Goal: Information Seeking & Learning: Learn about a topic

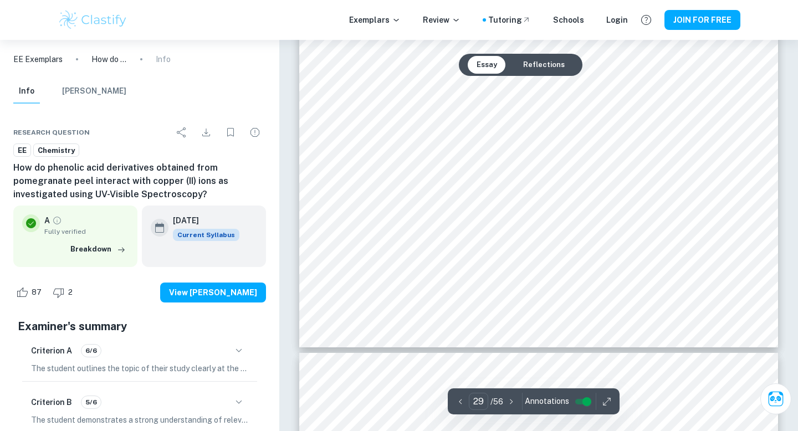
scroll to position [20006, 0]
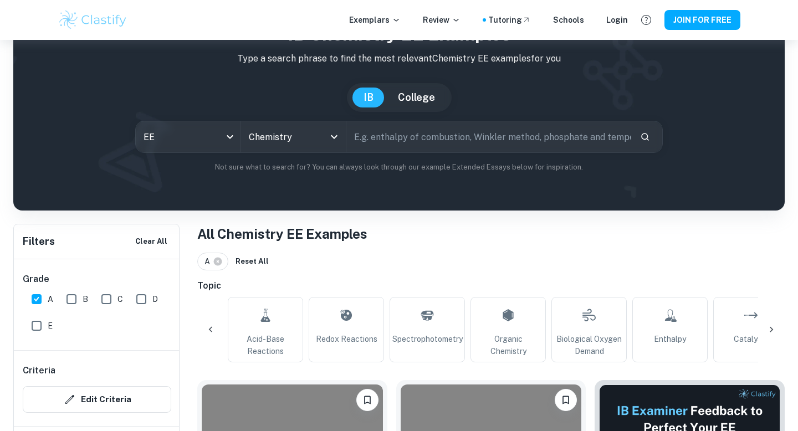
scroll to position [0, 1301]
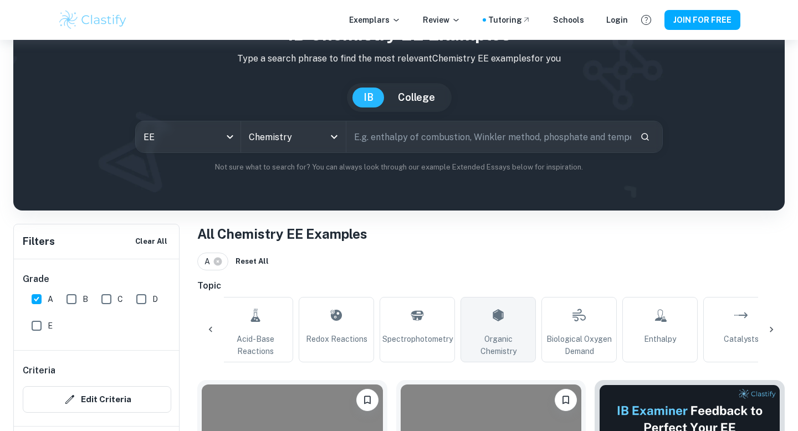
click at [496, 357] on span "Organic Chemistry" at bounding box center [498, 345] width 65 height 24
type input "Organic Chemistry"
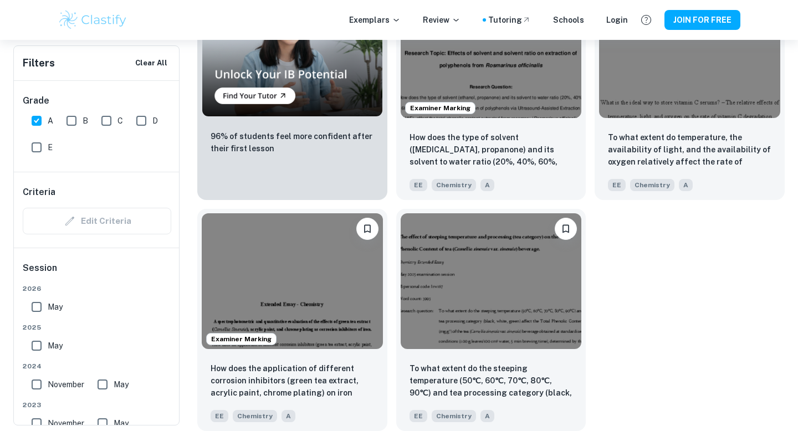
scroll to position [985, 0]
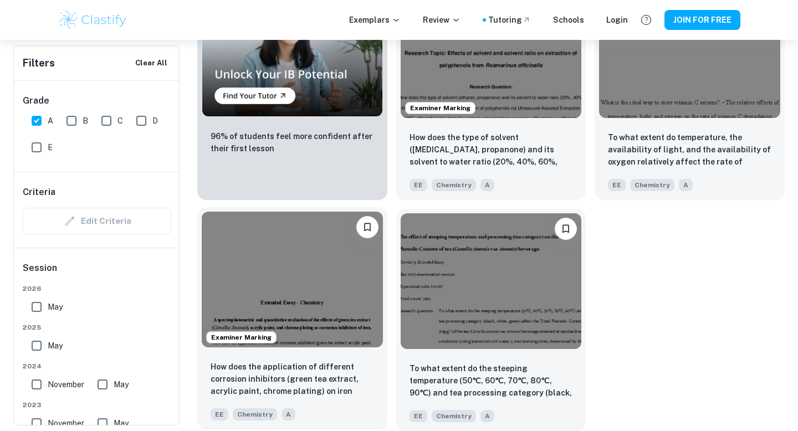
click at [345, 264] on img at bounding box center [292, 280] width 181 height 136
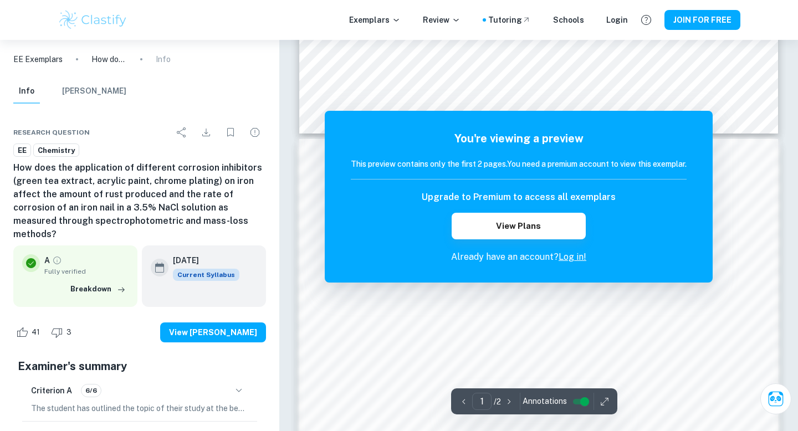
scroll to position [533, 0]
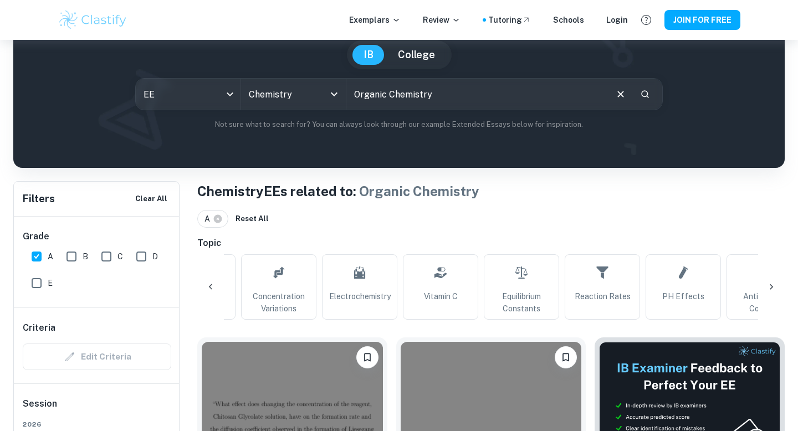
scroll to position [0, 383]
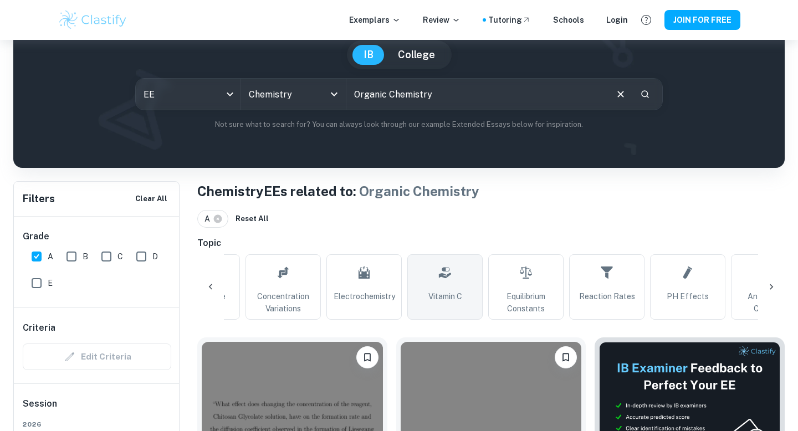
click at [470, 314] on link "Vitamin C" at bounding box center [444, 286] width 75 height 65
type input "Vitamin C"
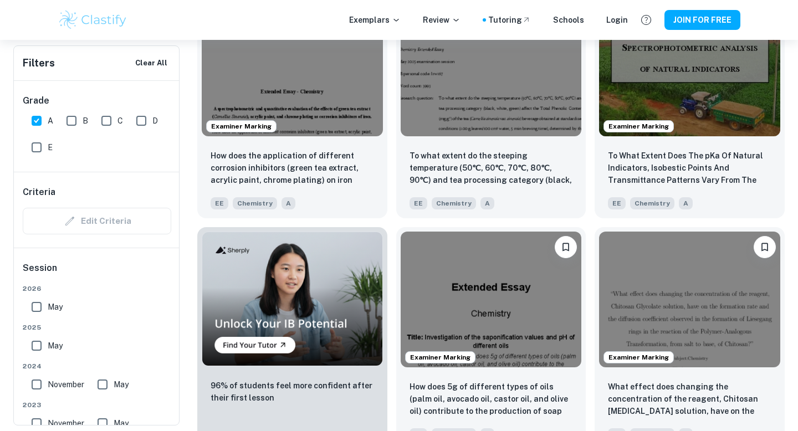
scroll to position [675, 0]
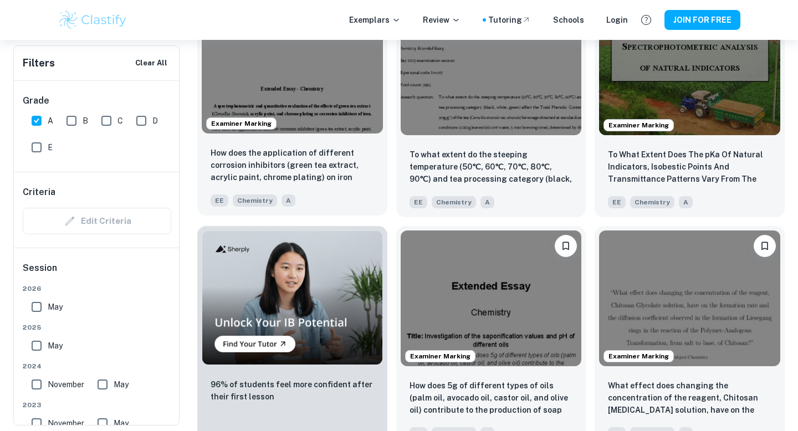
click at [352, 134] on img at bounding box center [292, 66] width 181 height 136
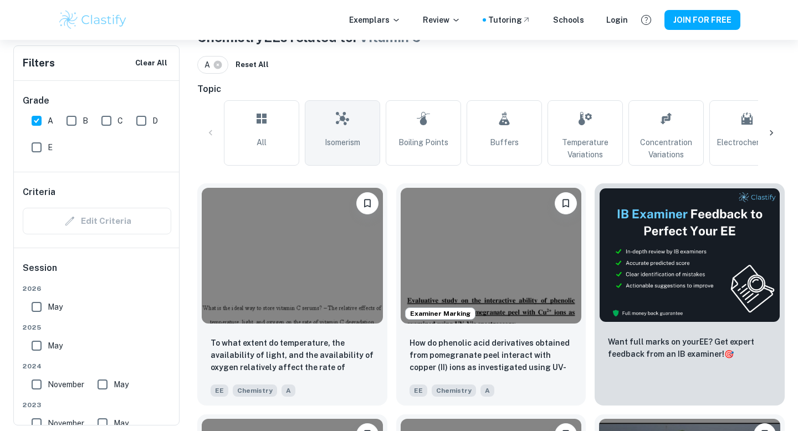
click at [331, 149] on span "Isomerism" at bounding box center [342, 142] width 35 height 12
type input "Isomerism"
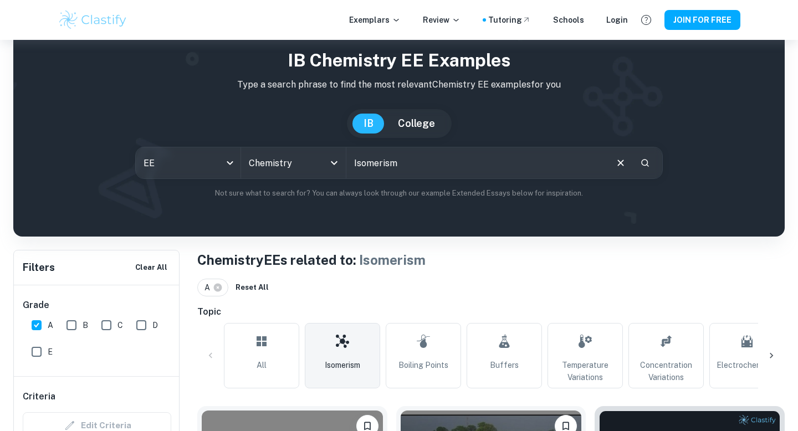
scroll to position [39, 0]
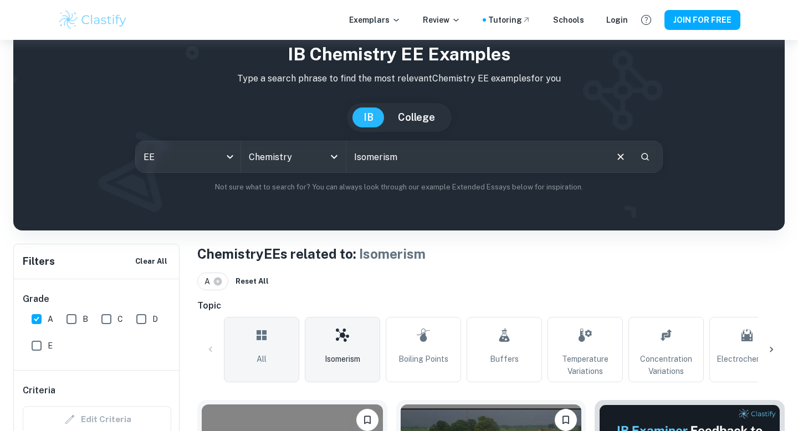
click at [278, 378] on link "All" at bounding box center [261, 349] width 75 height 65
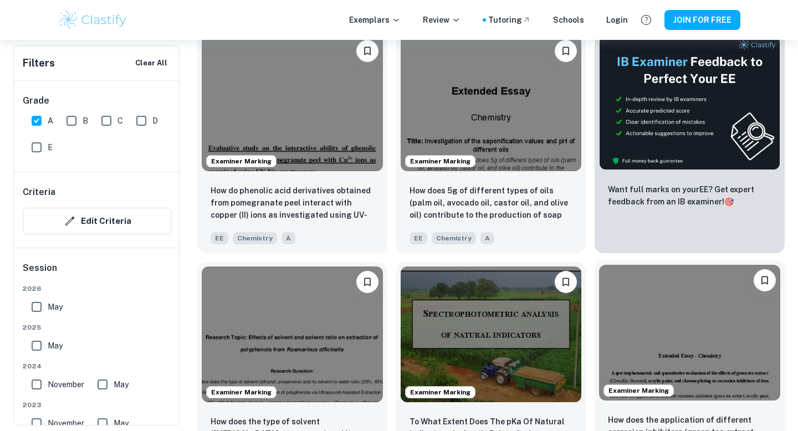
scroll to position [411, 0]
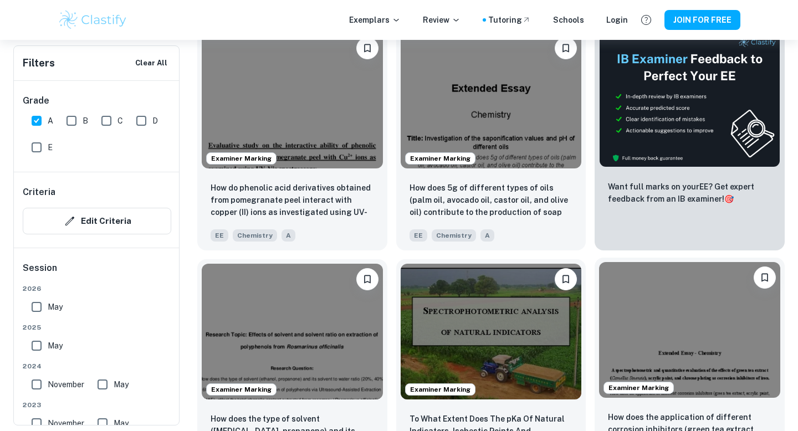
click at [652, 345] on img at bounding box center [689, 330] width 181 height 136
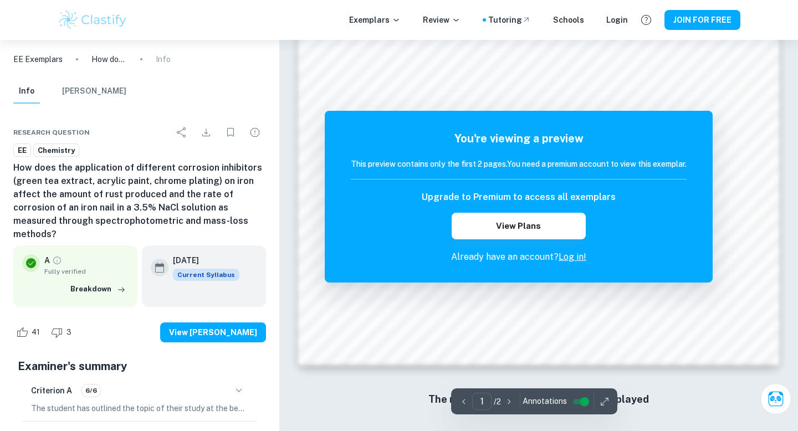
scroll to position [947, 0]
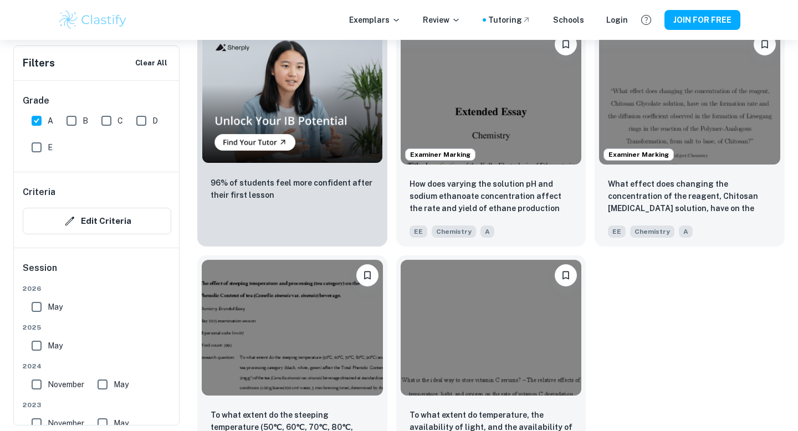
scroll to position [881, 0]
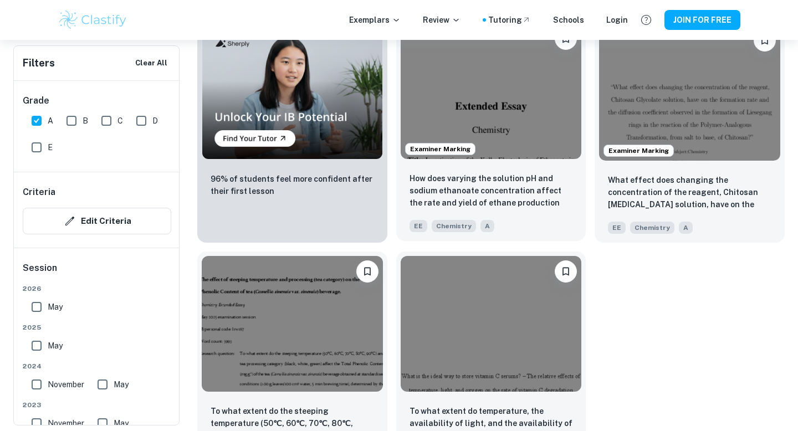
click at [436, 129] on img at bounding box center [491, 91] width 181 height 136
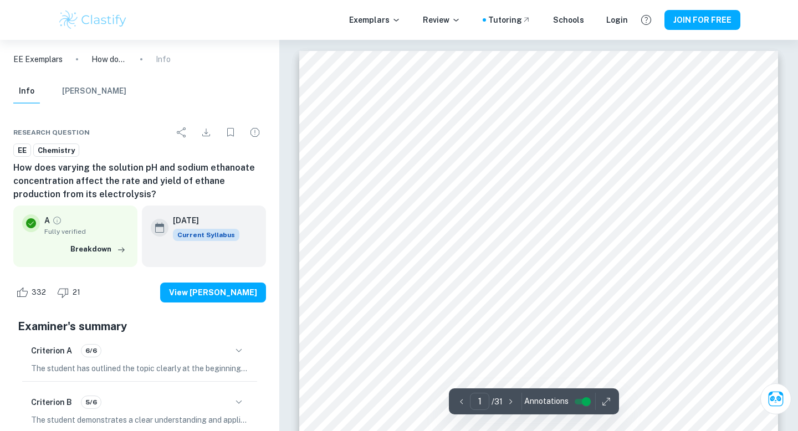
scroll to position [1067, 0]
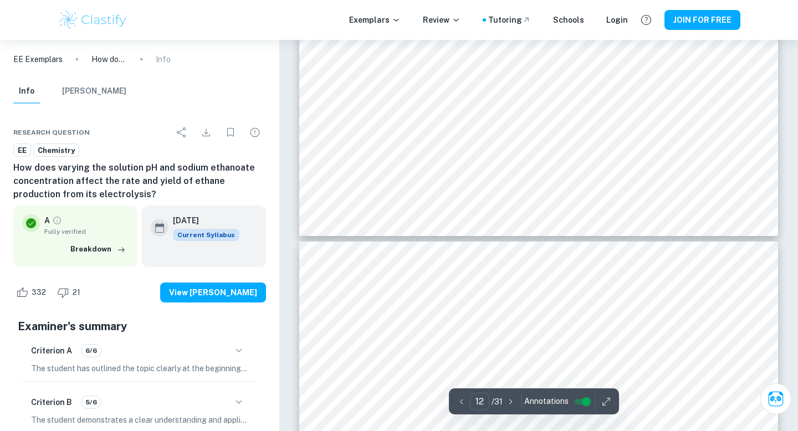
type input "13"
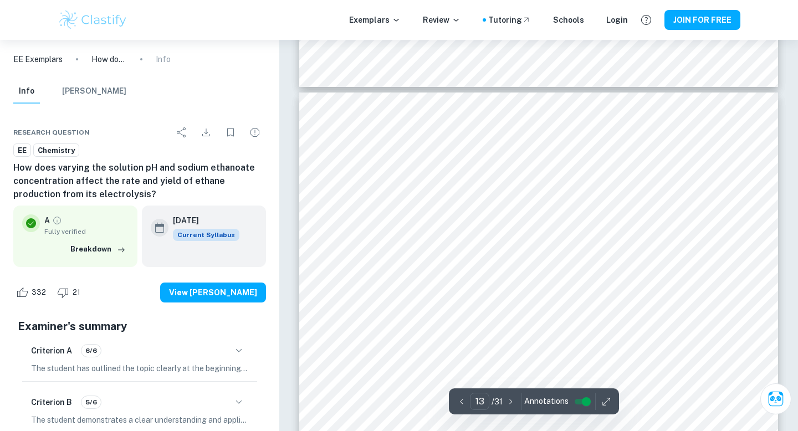
scroll to position [8385, 0]
